Goal: Information Seeking & Learning: Learn about a topic

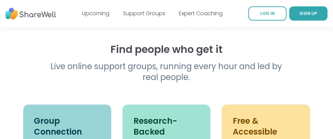
scroll to position [323, 0]
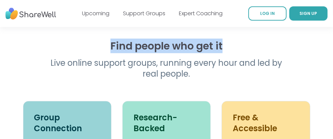
drag, startPoint x: 315, startPoint y: 35, endPoint x: 315, endPoint y: 46, distance: 10.8
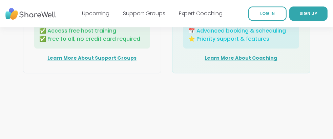
scroll to position [1168, 0]
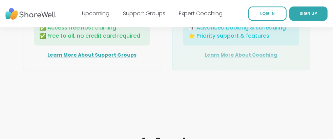
click at [227, 58] on link "Learn More About Coaching" at bounding box center [241, 54] width 72 height 7
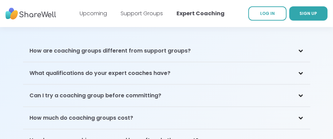
scroll to position [1869, 0]
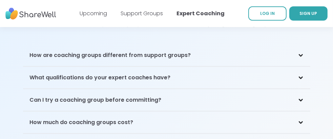
click at [124, 118] on h3 "How much do coaching groups cost?" at bounding box center [82, 122] width 104 height 8
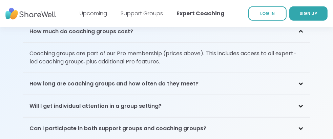
scroll to position [1964, 0]
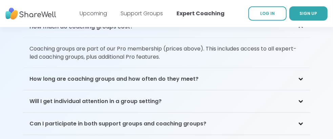
click at [171, 90] on div "Will I get individual attention in a group setting?" at bounding box center [166, 101] width 287 height 22
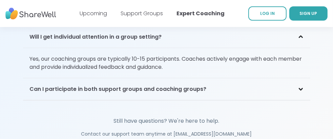
scroll to position [2033, 0]
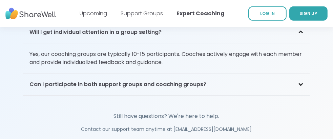
click at [193, 80] on h3 "Can I participate in both support groups and coaching groups?" at bounding box center [118, 84] width 177 height 8
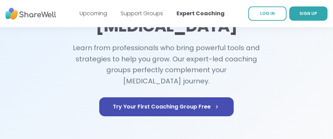
scroll to position [0, 0]
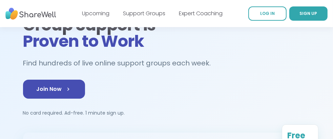
scroll to position [31, 0]
